Goal: Navigation & Orientation: Go to known website

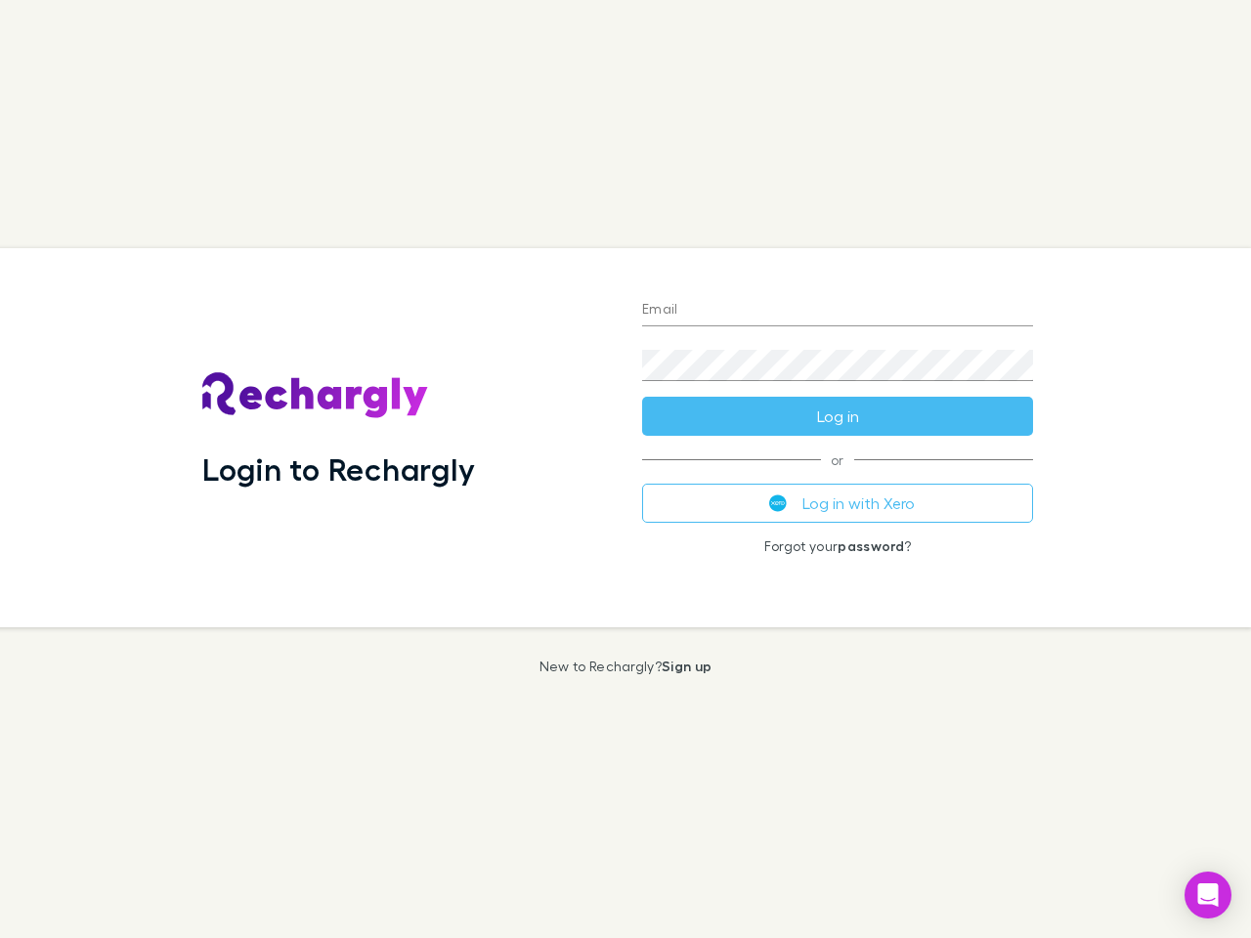
click at [626, 469] on div "Login to Rechargly" at bounding box center [407, 437] width 440 height 379
click at [838, 311] on input "Email" at bounding box center [837, 310] width 391 height 31
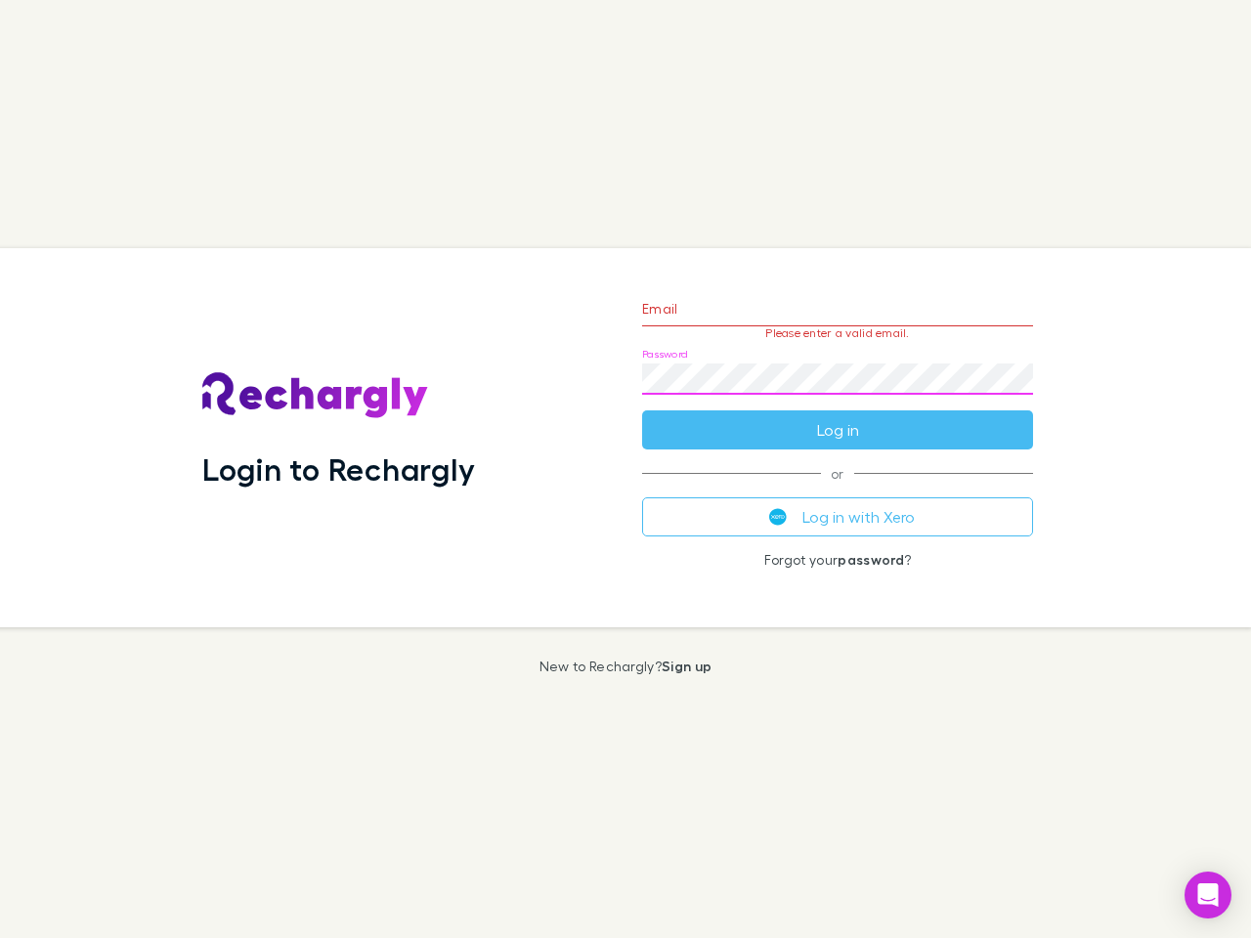
click at [838, 416] on form "Email Please enter a valid email. Password Log in" at bounding box center [837, 365] width 391 height 170
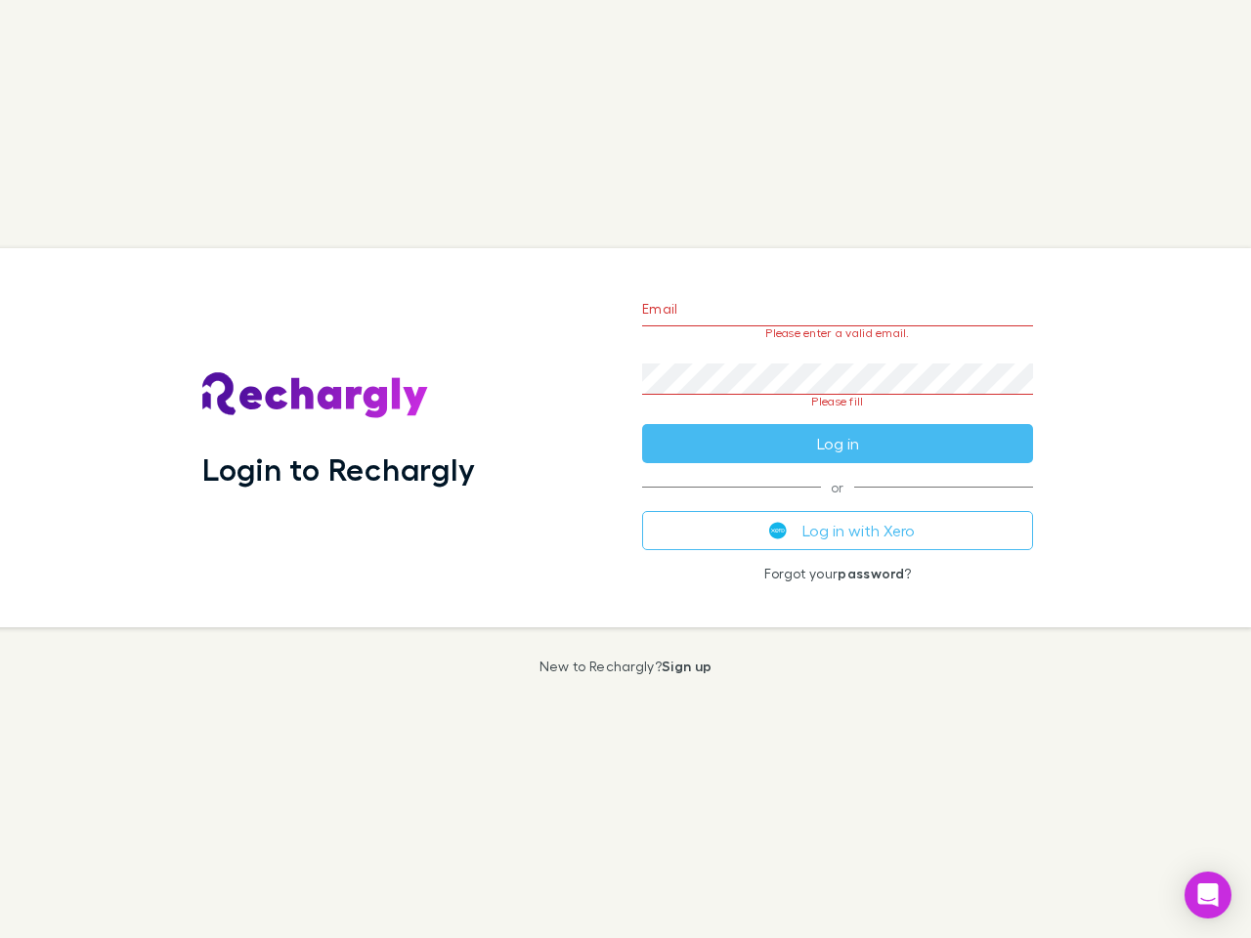
click at [838, 503] on div "Email Please enter a valid email. Password Please fill Log in or Log in with Xe…" at bounding box center [837, 437] width 422 height 379
click at [1208, 895] on icon "Open Intercom Messenger" at bounding box center [1208, 895] width 21 height 23
